Goal: Find specific page/section: Find specific page/section

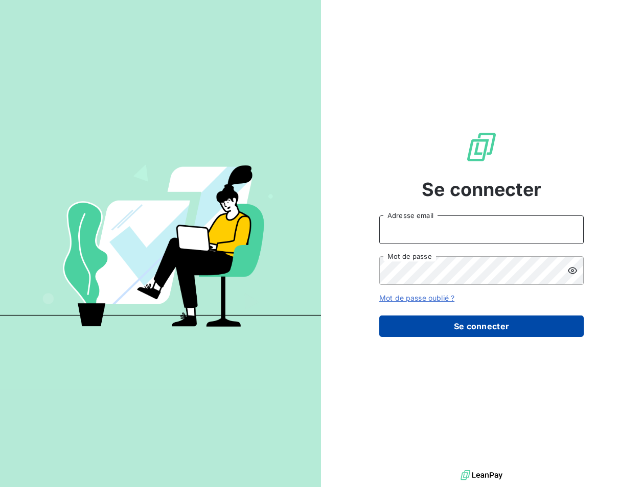
type input "met-france@recouvrement.met.com"
click at [476, 331] on button "Se connecter" at bounding box center [481, 326] width 204 height 21
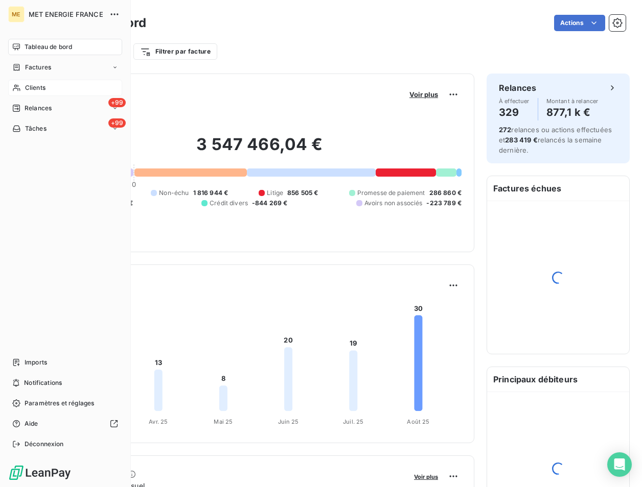
click at [28, 85] on span "Clients" at bounding box center [35, 87] width 20 height 9
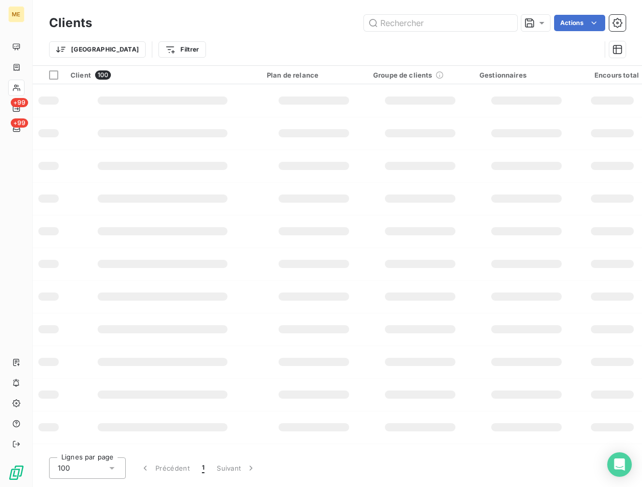
click at [433, 10] on div "Clients Actions Trier Filtrer" at bounding box center [337, 32] width 609 height 65
click at [427, 17] on input "text" at bounding box center [440, 23] width 153 height 16
paste input "METFRA000027366"
click at [417, 21] on input "METFRA000027366" at bounding box center [440, 23] width 153 height 16
paste input "METFRA000027366"
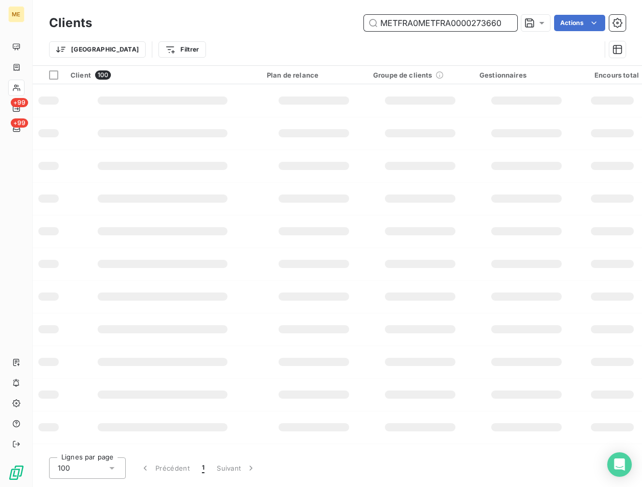
click at [425, 24] on input "METFRA0METFRA00002736600027366" at bounding box center [440, 23] width 153 height 16
click at [403, 32] on div "Clients METFRA0METFRA00002736600027366 Actions" at bounding box center [337, 22] width 576 height 21
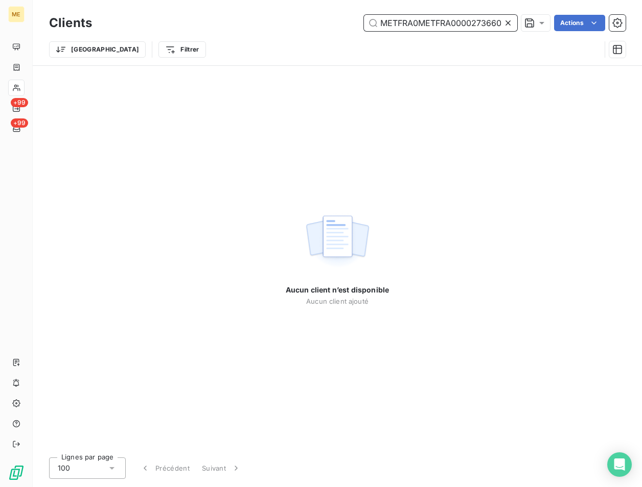
click at [416, 21] on input "METFRA0METFRA00002736600027366" at bounding box center [440, 23] width 153 height 16
click at [417, 22] on input "METFRA0METFRA00002736600027366" at bounding box center [440, 23] width 153 height 16
paste input "text"
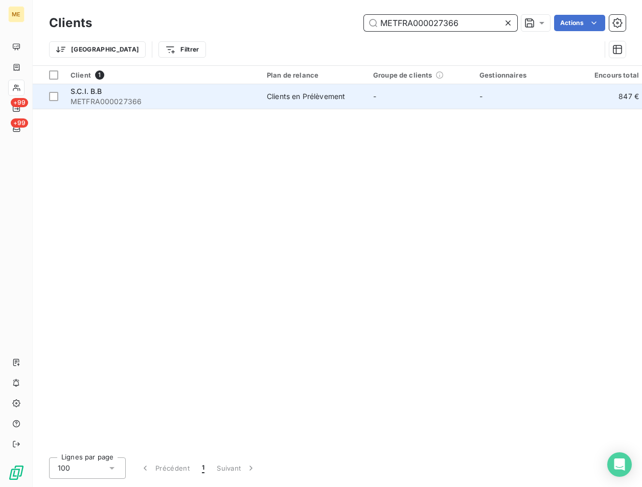
type input "METFRA000027366"
click at [91, 95] on span "S.C.I. B.B" at bounding box center [87, 91] width 32 height 9
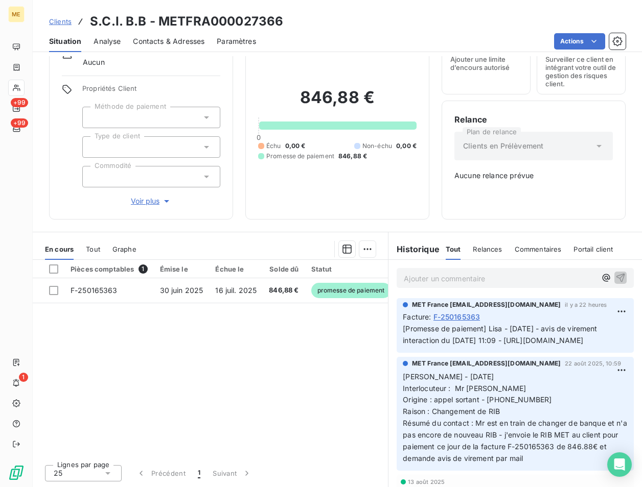
click at [54, 19] on span "Clients" at bounding box center [60, 21] width 22 height 8
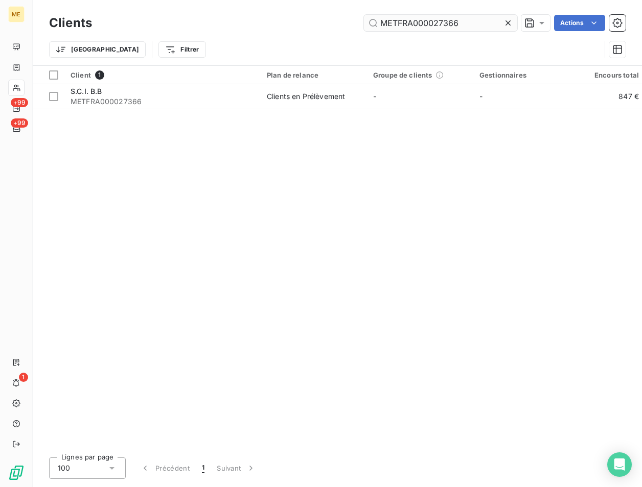
click at [458, 18] on input "METFRA000027366" at bounding box center [440, 23] width 153 height 16
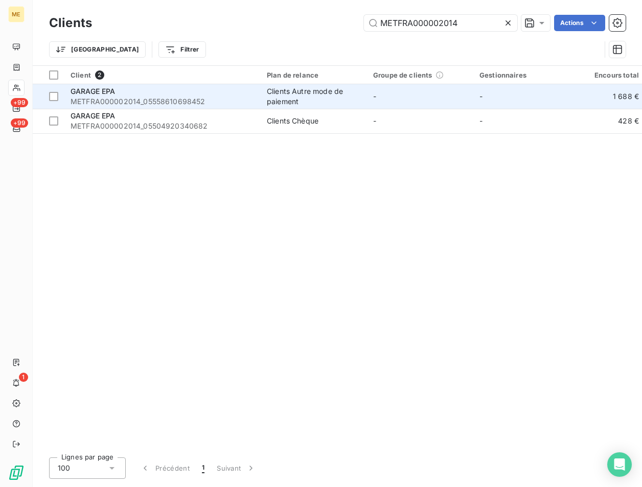
type input "METFRA000002014"
click at [167, 97] on span "METFRA000002014_05558610698452" at bounding box center [163, 102] width 184 height 10
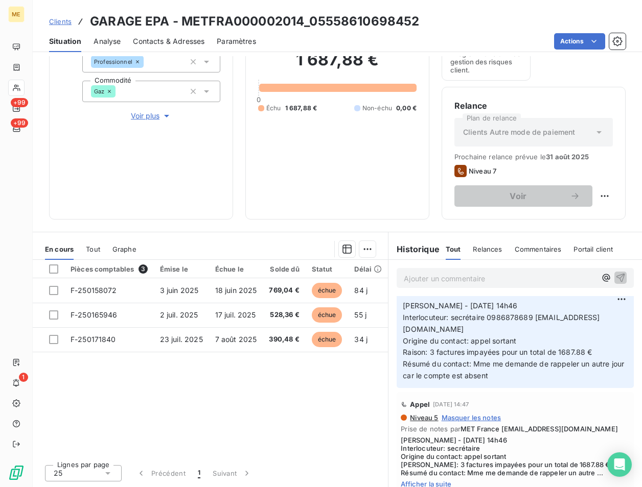
scroll to position [204, 0]
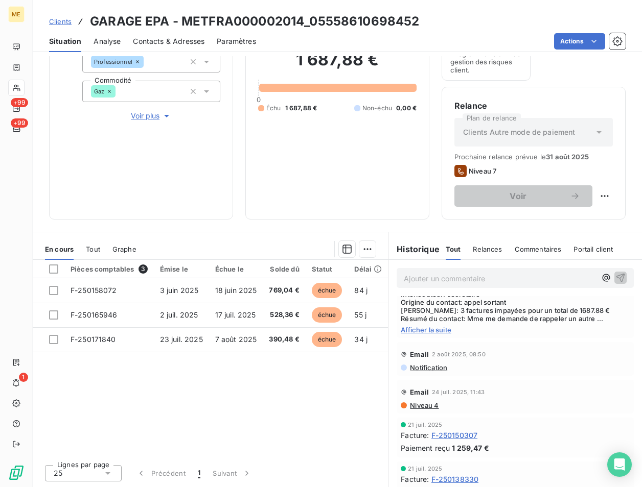
click at [420, 334] on span "Afficher la suite" at bounding box center [515, 330] width 229 height 8
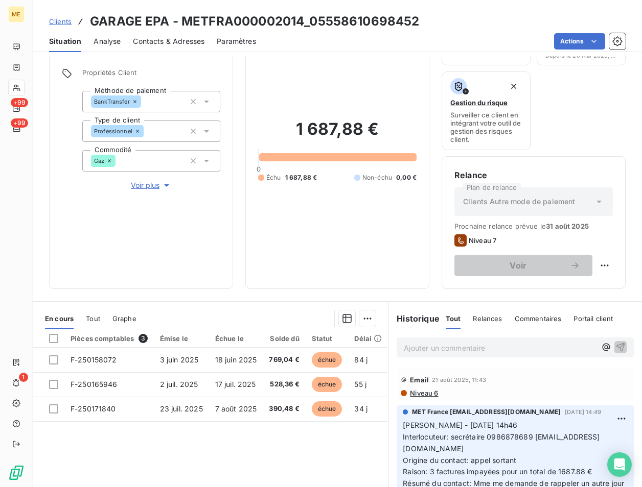
scroll to position [0, 0]
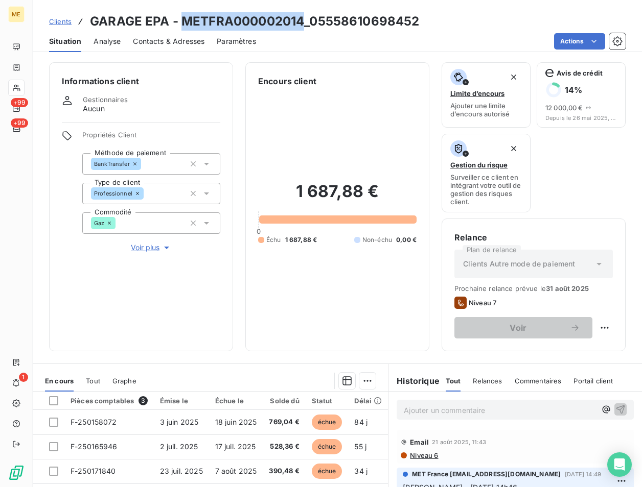
drag, startPoint x: 303, startPoint y: 22, endPoint x: 180, endPoint y: 18, distance: 123.2
click at [180, 18] on h3 "GARAGE EPA - METFRA000002014_05558610698452" at bounding box center [254, 21] width 329 height 18
copy h3 "METFRA000002014"
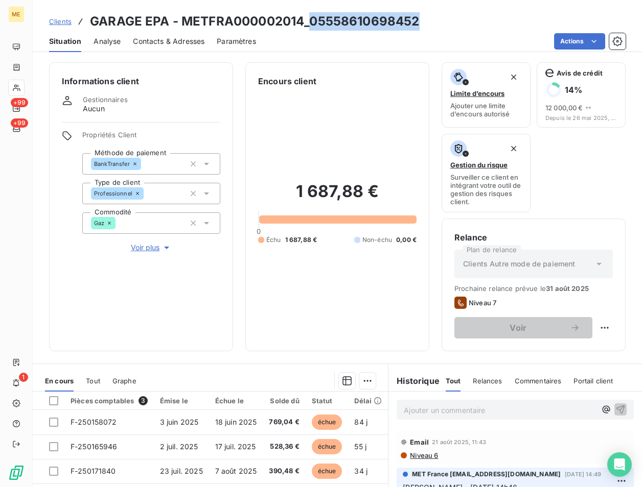
drag, startPoint x: 417, startPoint y: 22, endPoint x: 312, endPoint y: 18, distance: 105.8
click at [312, 18] on div "Clients GARAGE EPA - METFRA000002014_05558610698452" at bounding box center [337, 21] width 609 height 18
copy h3 "05558610698452"
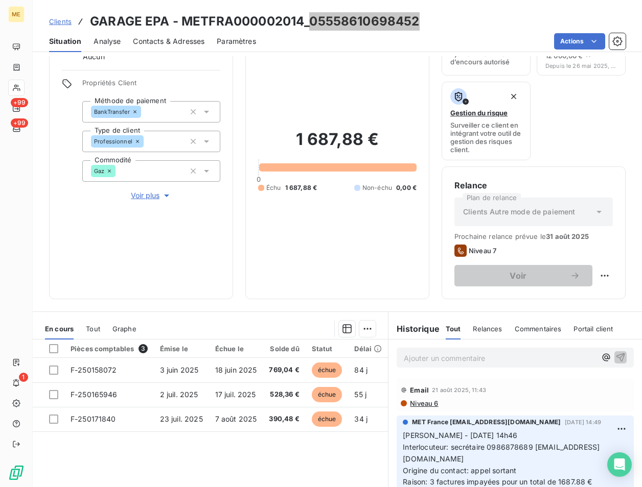
scroll to position [51, 0]
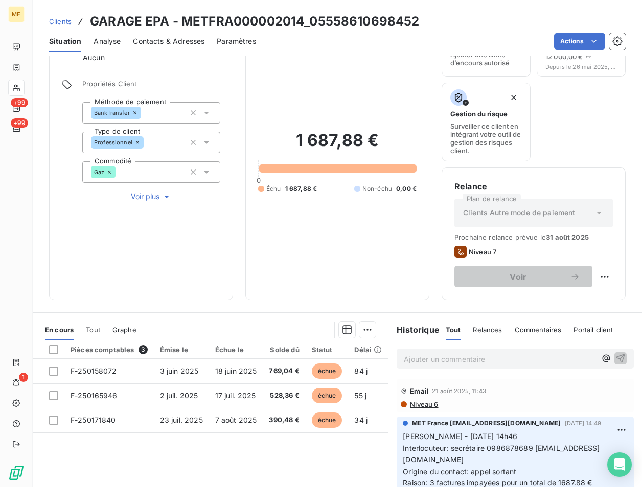
drag, startPoint x: 296, startPoint y: 31, endPoint x: 300, endPoint y: 26, distance: 6.9
click at [296, 31] on div "Situation Analyse Contacts & Adresses Paramètres Actions" at bounding box center [337, 41] width 609 height 21
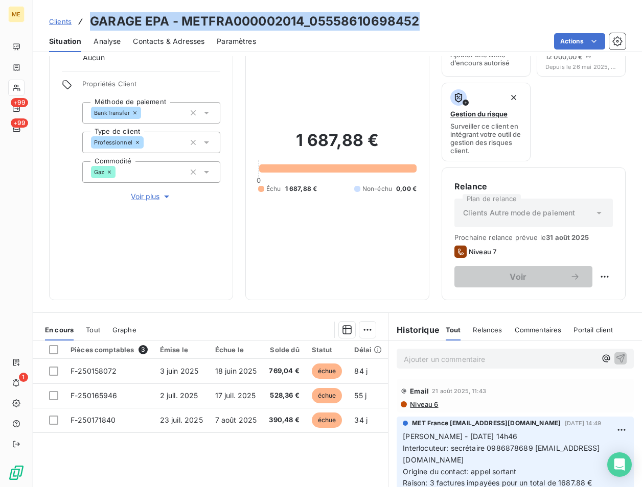
drag, startPoint x: 420, startPoint y: 22, endPoint x: 87, endPoint y: 18, distance: 333.6
click at [87, 18] on div "Clients GARAGE EPA - METFRA000002014_05558610698452" at bounding box center [337, 21] width 609 height 18
copy h3 "GARAGE EPA - METFRA000002014_05558610698452"
